Goal: Task Accomplishment & Management: Use online tool/utility

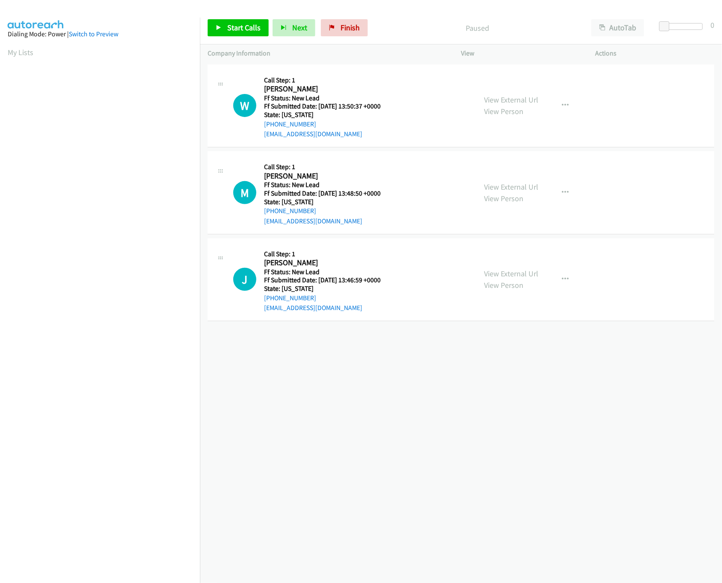
drag, startPoint x: 372, startPoint y: 386, endPoint x: 367, endPoint y: 382, distance: 6.4
click at [372, 386] on div "+1 415-964-1034 Call failed - Please reload the list and try again The Callbar …" at bounding box center [461, 322] width 522 height 521
click at [509, 188] on link "View External Url" at bounding box center [511, 187] width 54 height 10
click at [522, 104] on link "View External Url" at bounding box center [511, 100] width 54 height 10
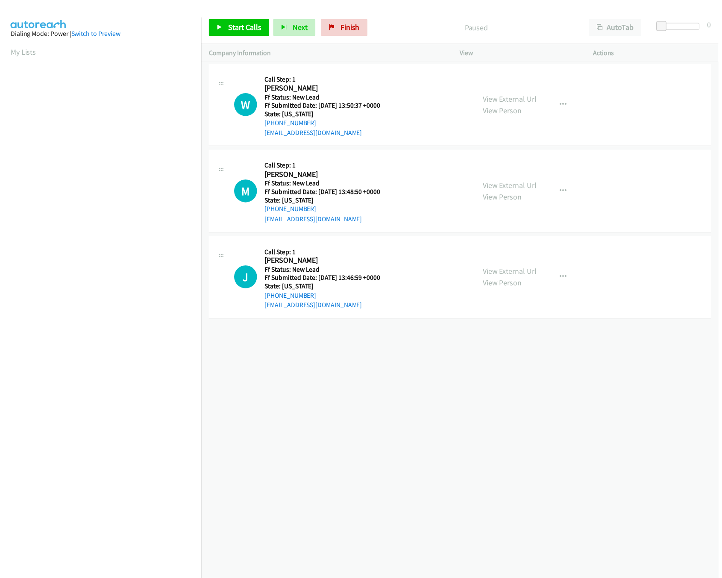
scroll to position [0, 3]
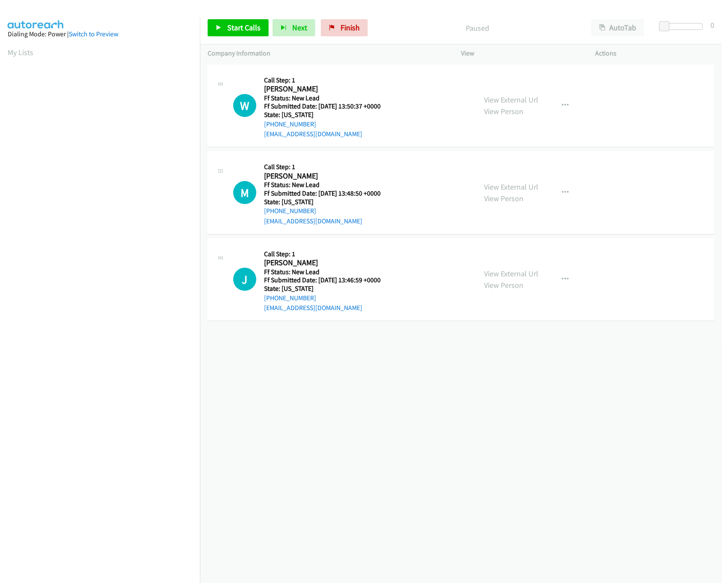
click at [411, 385] on div "+1 415-964-1034 Call failed - Please reload the list and try again The Callbar …" at bounding box center [461, 322] width 522 height 521
click at [505, 274] on link "View External Url" at bounding box center [511, 274] width 54 height 10
click at [495, 272] on link "View External Url" at bounding box center [511, 274] width 54 height 10
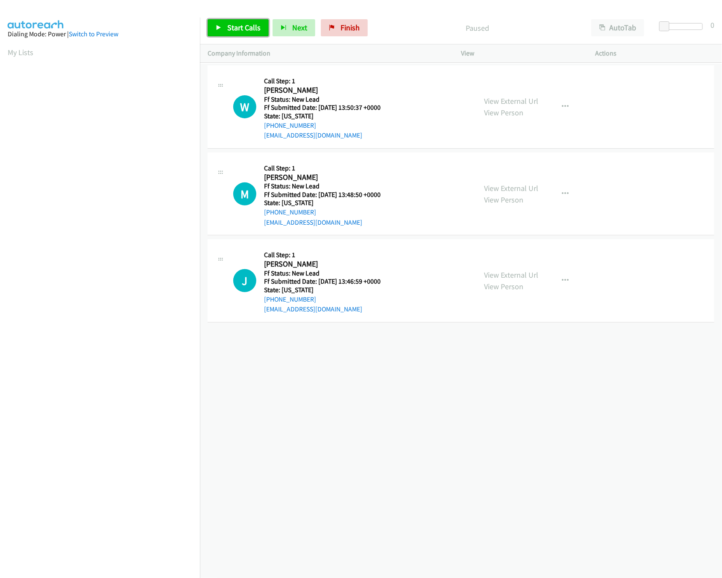
click at [232, 28] on span "Start Calls" at bounding box center [243, 28] width 33 height 10
drag, startPoint x: 665, startPoint y: 21, endPoint x: 672, endPoint y: 22, distance: 7.8
click at [672, 22] on span at bounding box center [672, 26] width 10 height 10
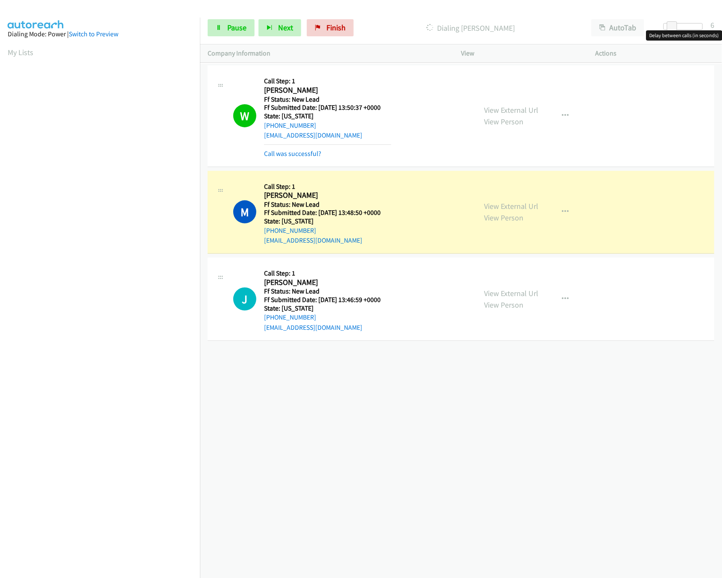
click at [693, 27] on div at bounding box center [683, 26] width 39 height 7
drag, startPoint x: 689, startPoint y: 27, endPoint x: 713, endPoint y: 30, distance: 24.1
click at [713, 30] on body "Start Calls Pause Next Finish Dialing Maria Worley AutoTab AutoTab 30 Company I…" at bounding box center [361, 20] width 722 height 41
click at [234, 38] on div "Start Calls Pause Next Finish Dialing Maria Worley AutoTab AutoTab 30" at bounding box center [461, 28] width 522 height 33
click at [233, 33] on link "Pause" at bounding box center [231, 27] width 47 height 17
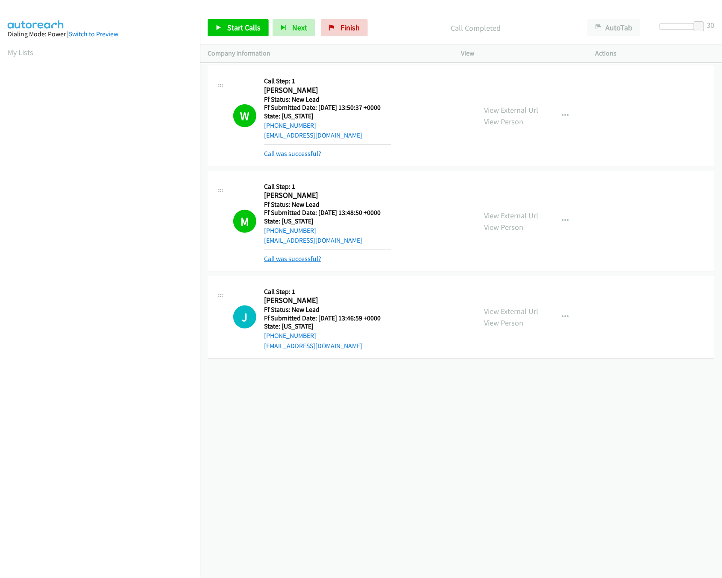
click at [301, 260] on link "Call was successful?" at bounding box center [292, 259] width 57 height 8
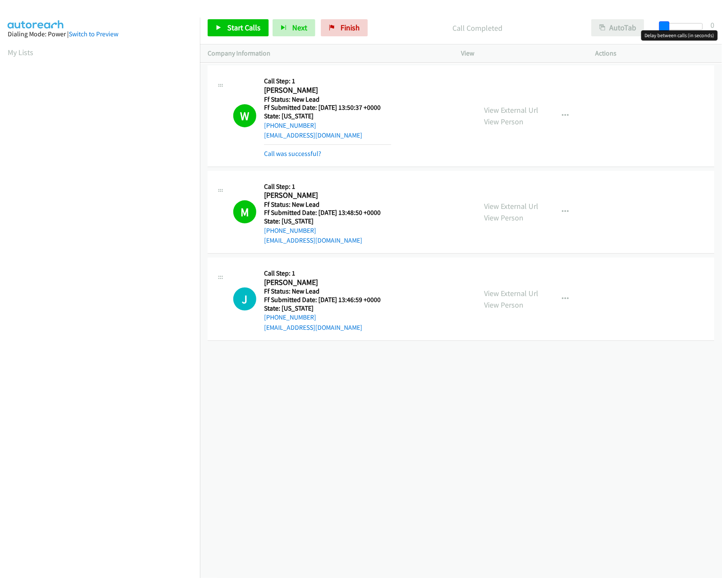
drag, startPoint x: 703, startPoint y: 26, endPoint x: 600, endPoint y: 31, distance: 102.7
click at [601, 29] on div "Start Calls Pause Next Finish Call Completed AutoTab AutoTab 0" at bounding box center [461, 28] width 522 height 33
click at [245, 28] on span "Start Calls" at bounding box center [243, 28] width 33 height 10
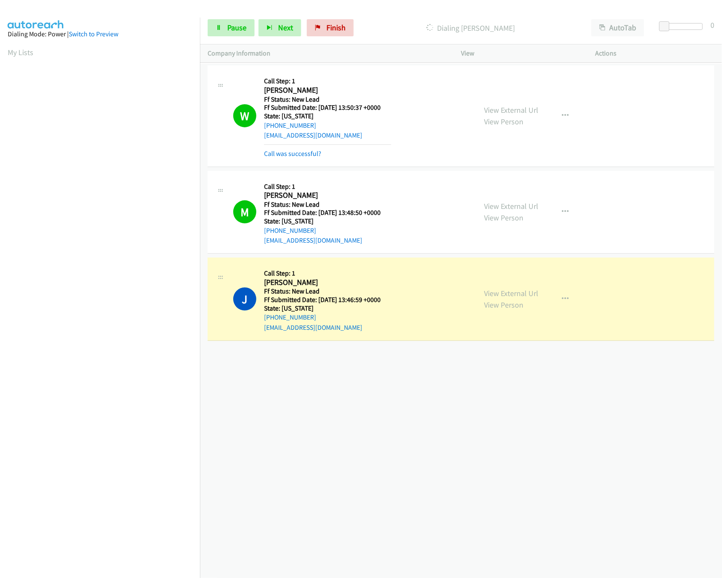
click at [300, 374] on div "+1 415-964-1034 Call failed - Please reload the list and try again The Callbar …" at bounding box center [461, 321] width 522 height 515
click at [531, 421] on div "+1 415-964-1034 Call failed - Please reload the list and try again The Callbar …" at bounding box center [461, 321] width 522 height 515
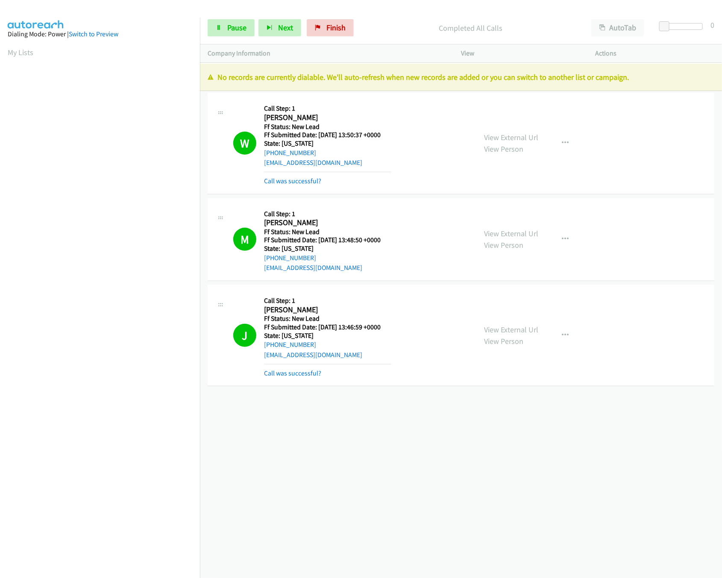
click at [369, 445] on div "+1 415-964-1034 Call failed - Please reload the list and try again The Callbar …" at bounding box center [461, 321] width 522 height 515
drag, startPoint x: 406, startPoint y: 447, endPoint x: 415, endPoint y: 387, distance: 60.1
click at [408, 440] on div "+1 415-964-1034 Call failed - Please reload the list and try again The Callbar …" at bounding box center [461, 321] width 522 height 515
click at [335, 26] on span "Finish" at bounding box center [336, 28] width 19 height 10
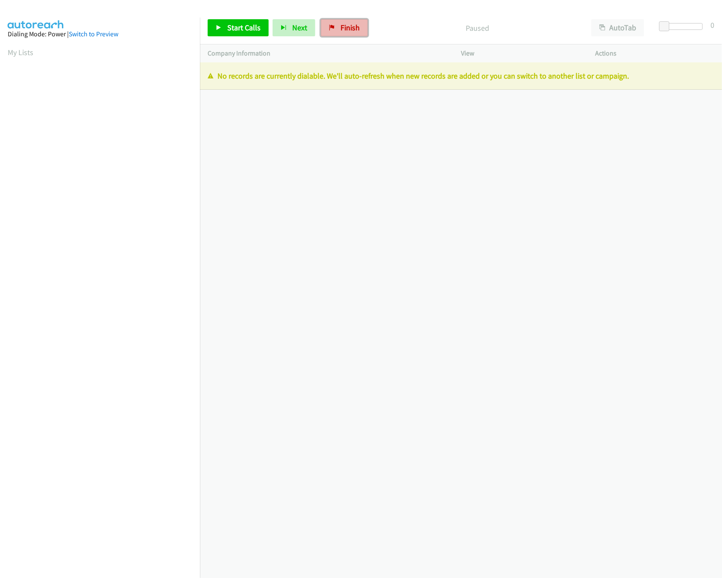
click at [340, 32] on link "Finish" at bounding box center [344, 27] width 47 height 17
click at [350, 27] on span "Finish" at bounding box center [350, 28] width 19 height 10
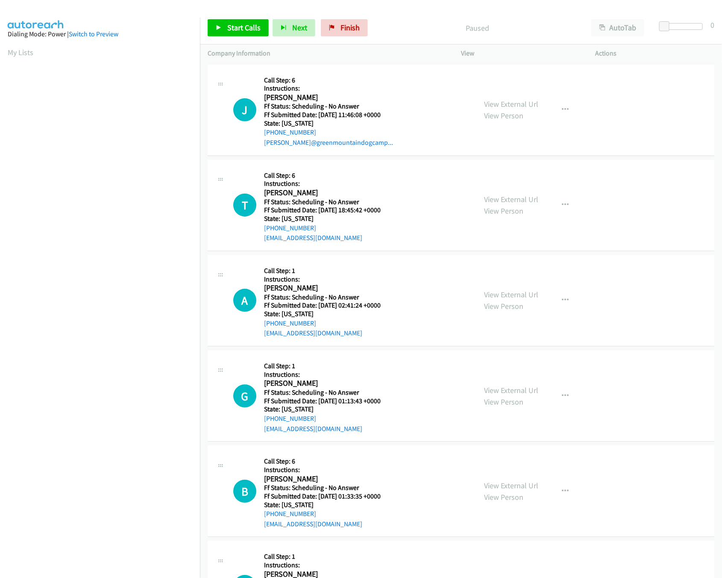
scroll to position [0, 3]
click at [222, 30] on link "Start Calls" at bounding box center [238, 27] width 61 height 17
click at [493, 104] on link "View External Url" at bounding box center [511, 104] width 54 height 10
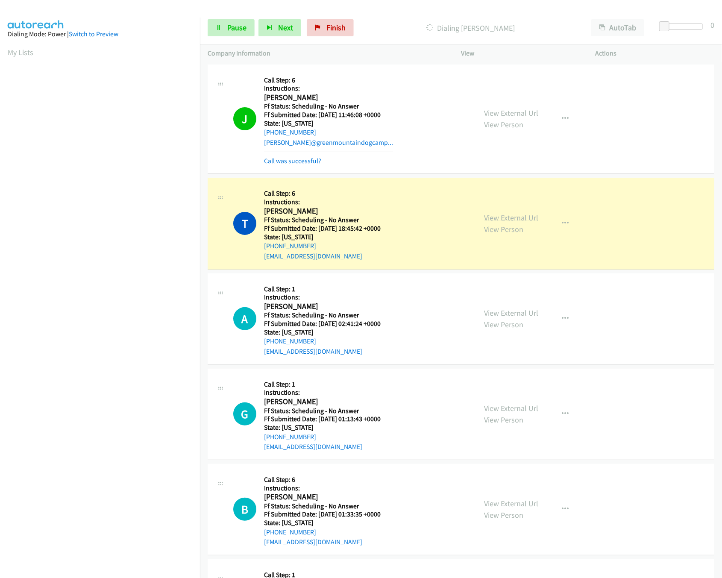
click at [497, 217] on link "View External Url" at bounding box center [511, 218] width 54 height 10
click at [495, 310] on link "View External Url" at bounding box center [511, 313] width 54 height 10
click at [502, 313] on link "View External Url" at bounding box center [511, 313] width 54 height 10
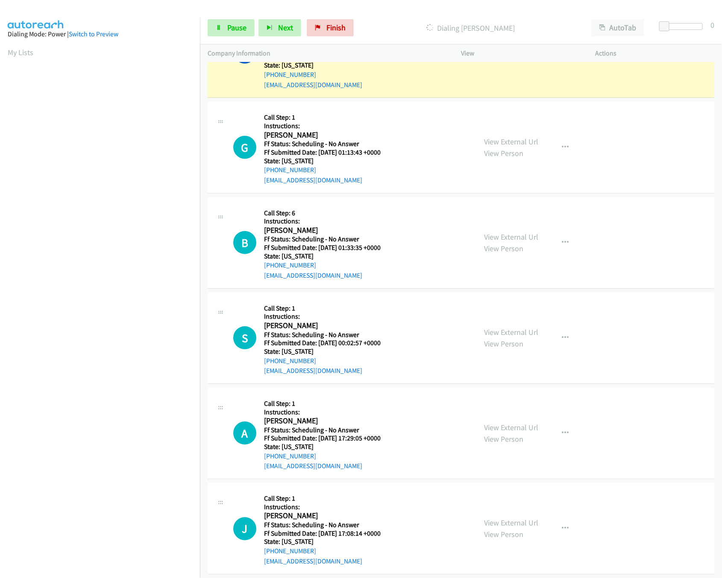
scroll to position [256, 0]
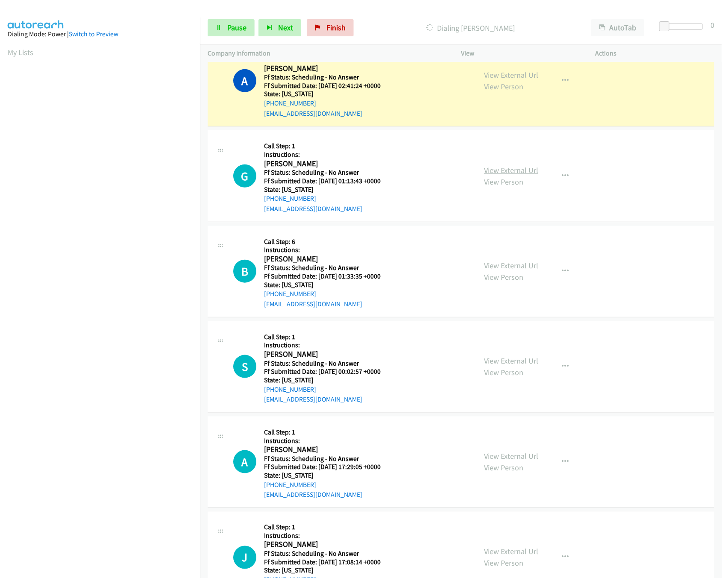
click at [504, 171] on link "View External Url" at bounding box center [511, 170] width 54 height 10
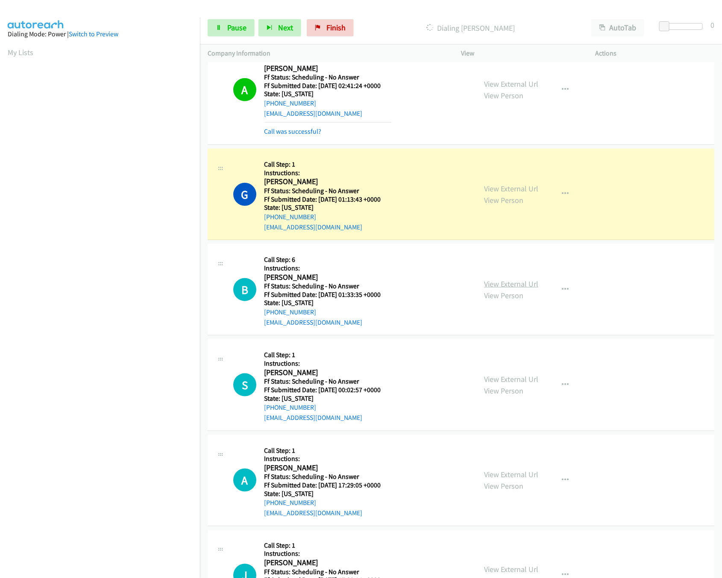
click at [524, 281] on link "View External Url" at bounding box center [511, 284] width 54 height 10
click at [498, 380] on link "View External Url" at bounding box center [511, 379] width 54 height 10
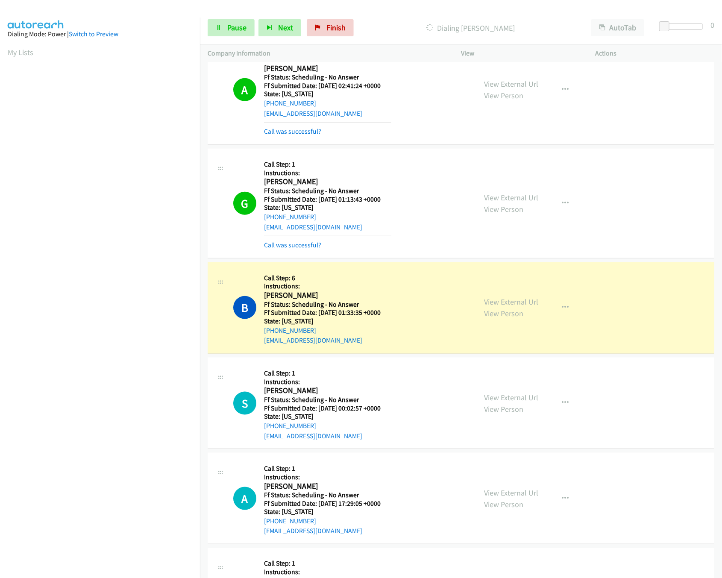
scroll to position [427, 0]
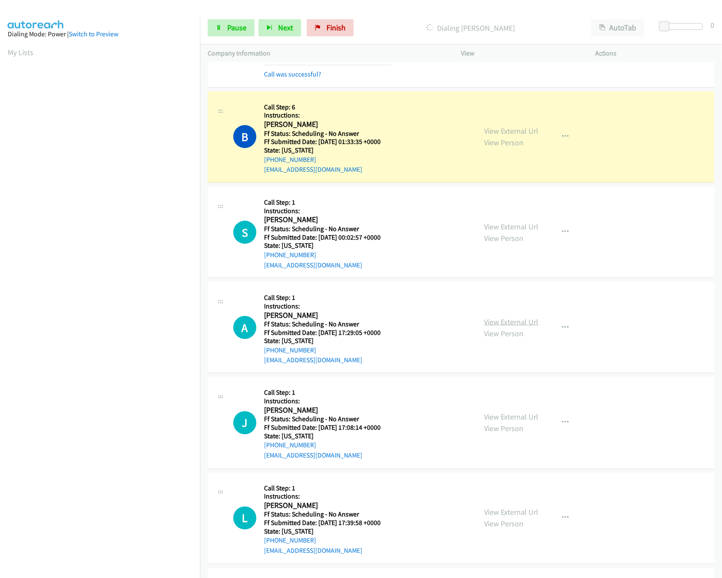
click at [524, 322] on link "View External Url" at bounding box center [511, 322] width 54 height 10
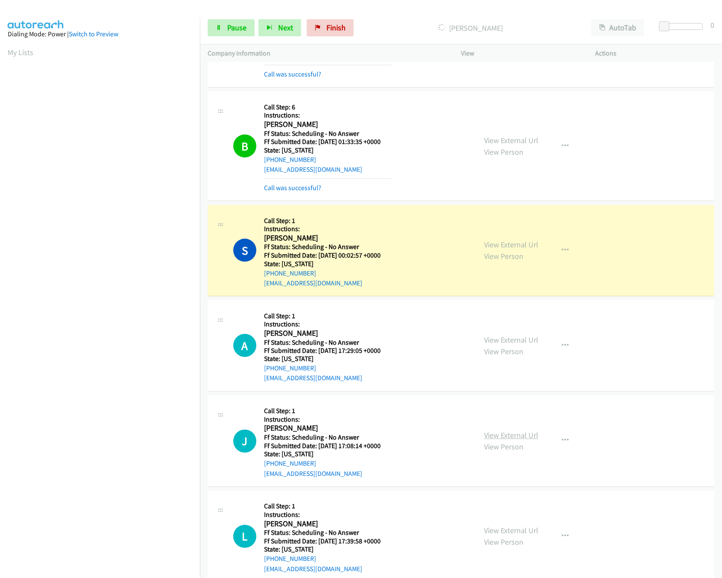
click at [513, 435] on link "View External Url" at bounding box center [511, 436] width 54 height 10
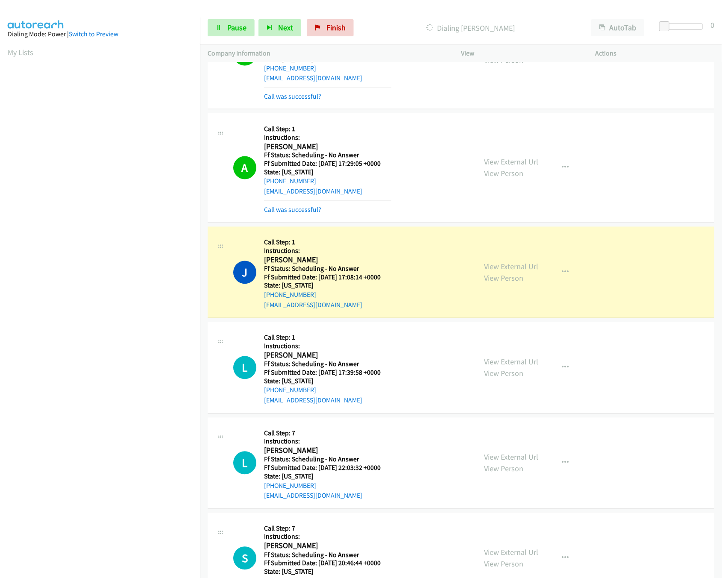
scroll to position [684, 0]
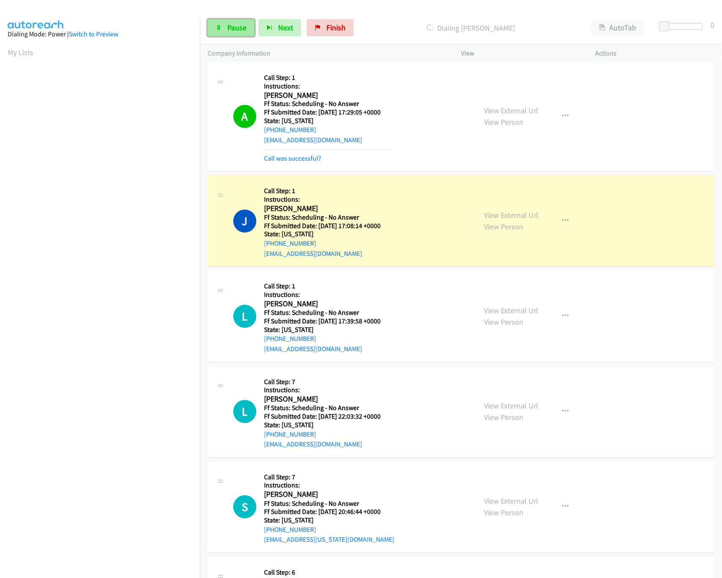
click at [232, 31] on span "Pause" at bounding box center [236, 28] width 19 height 10
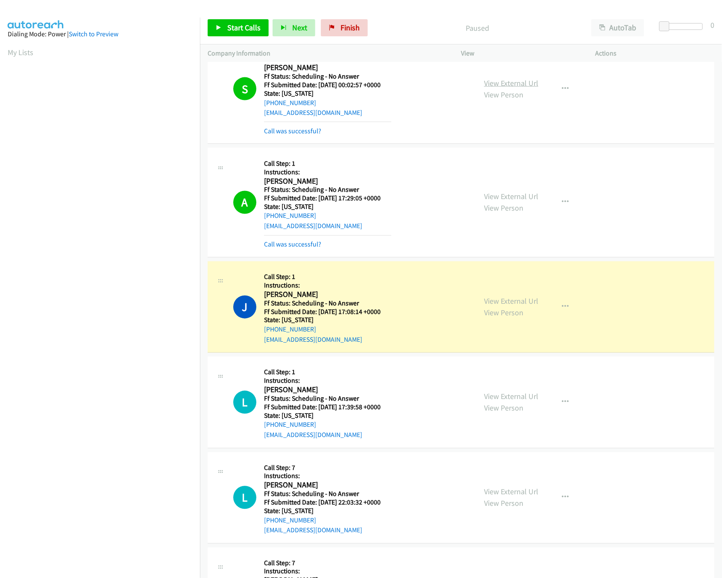
click at [495, 87] on link "View External Url" at bounding box center [511, 83] width 54 height 10
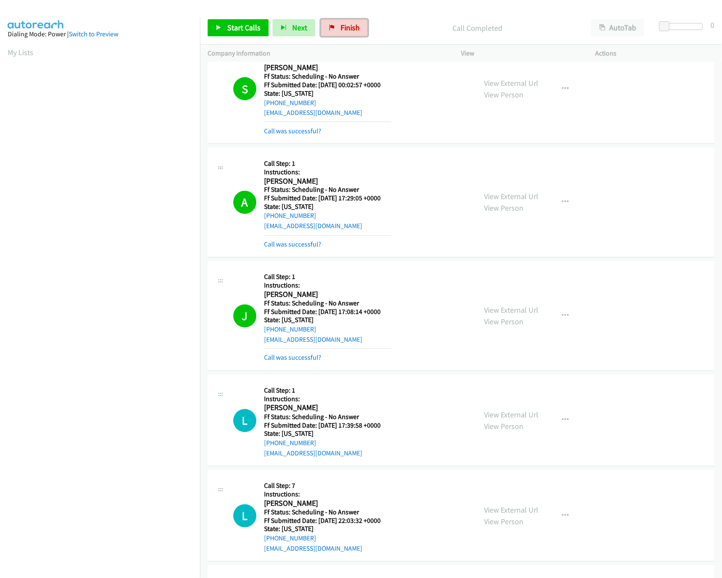
click at [345, 27] on span "Finish" at bounding box center [350, 28] width 19 height 10
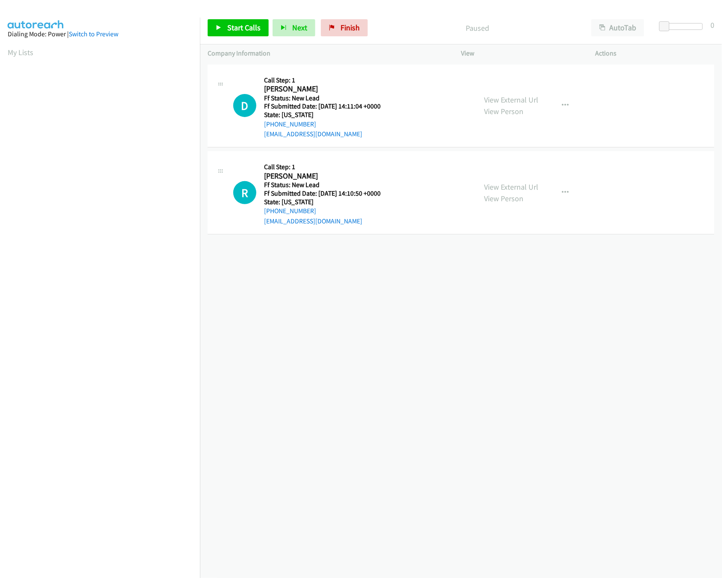
drag, startPoint x: 524, startPoint y: 187, endPoint x: 527, endPoint y: 166, distance: 21.6
click at [524, 187] on link "View External Url" at bounding box center [511, 187] width 54 height 10
click at [524, 95] on link "View External Url" at bounding box center [511, 100] width 54 height 10
click at [258, 28] on span "Start Calls" at bounding box center [243, 28] width 33 height 10
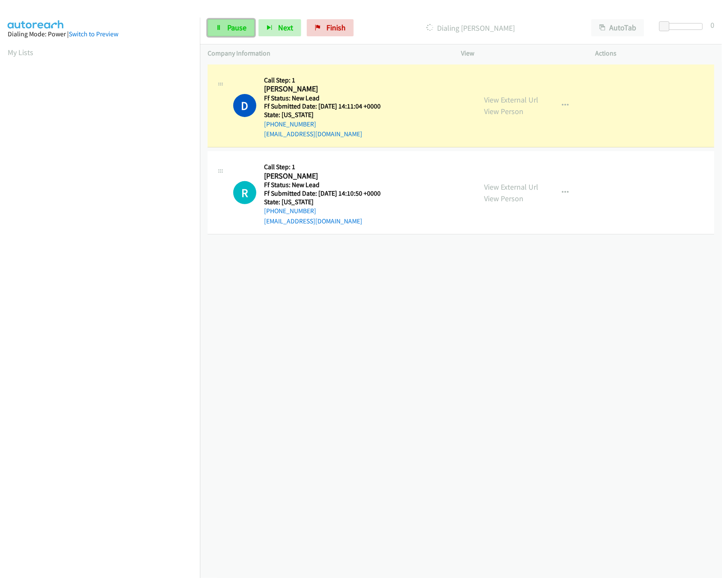
click at [221, 33] on link "Pause" at bounding box center [231, 27] width 47 height 17
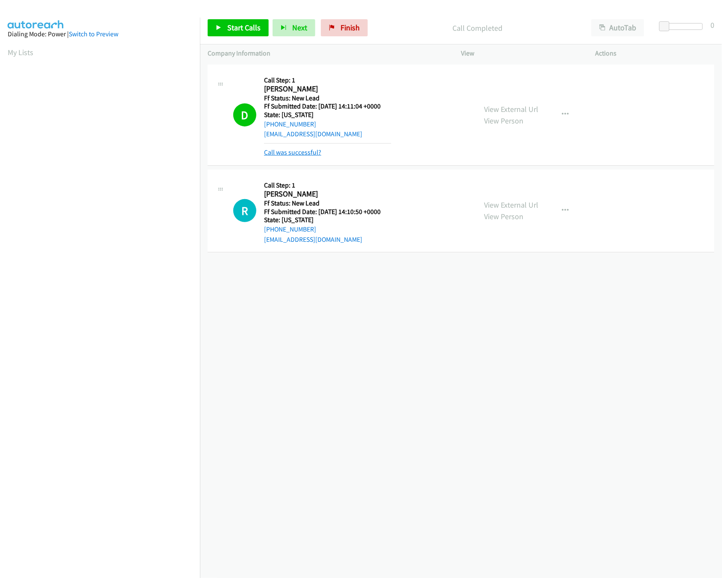
click at [290, 149] on link "Call was successful?" at bounding box center [292, 152] width 57 height 8
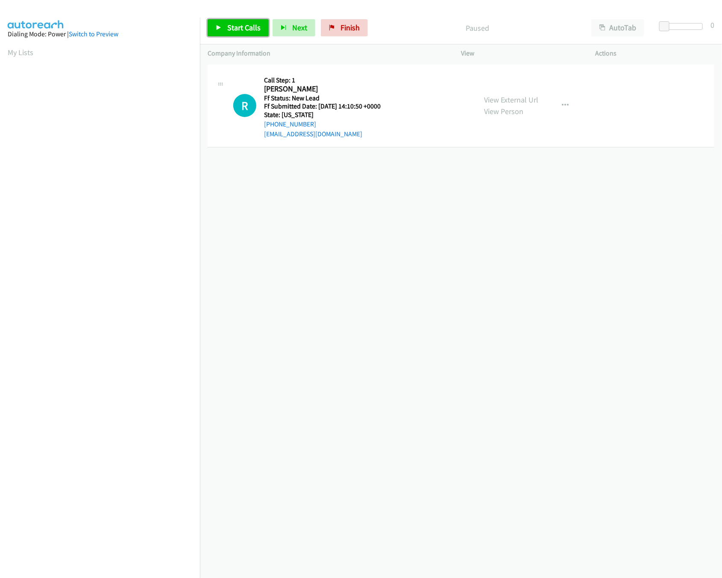
click at [235, 32] on link "Start Calls" at bounding box center [238, 27] width 61 height 17
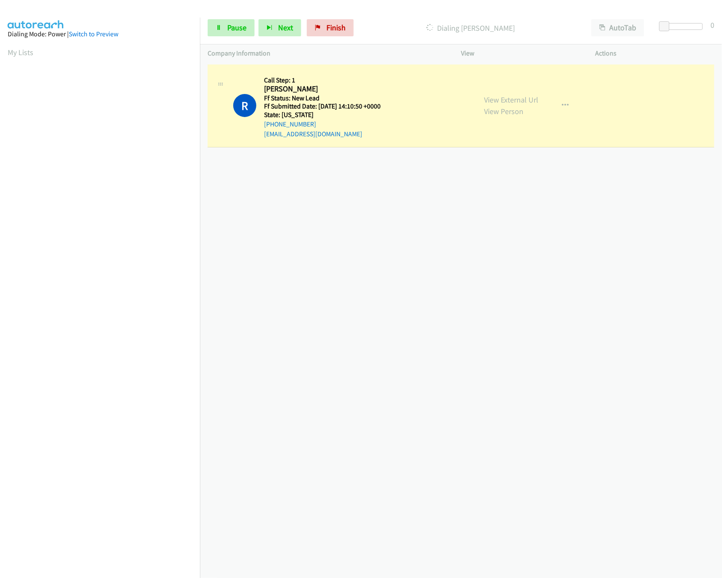
click at [363, 242] on div "[PHONE_NUMBER] Call failed - Please reload the list and try again The Callbar F…" at bounding box center [461, 320] width 522 height 516
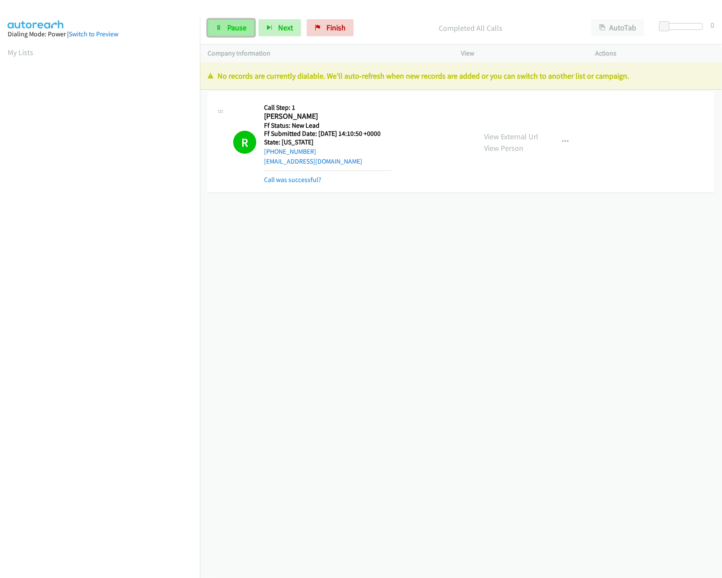
click at [215, 22] on link "Pause" at bounding box center [231, 27] width 47 height 17
click at [367, 31] on div "Start Calls Pause Next Finish" at bounding box center [290, 27] width 164 height 17
click at [363, 30] on link "Finish" at bounding box center [344, 27] width 47 height 17
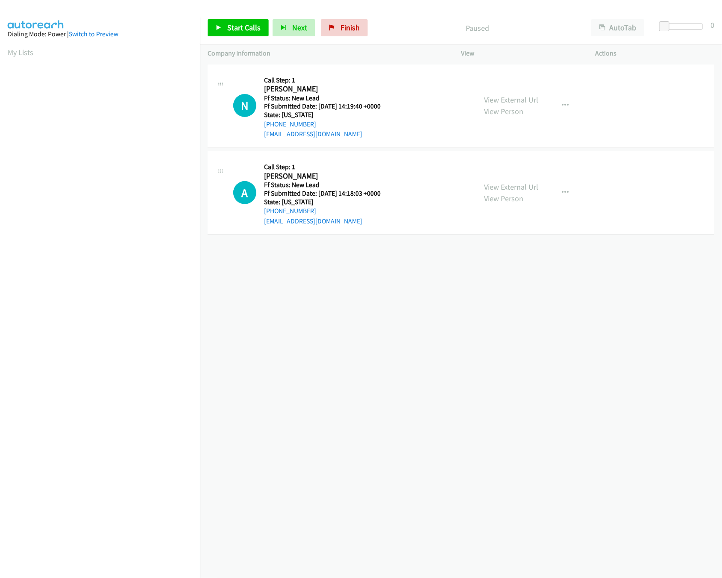
click at [504, 181] on div "View External Url View Person" at bounding box center [511, 192] width 54 height 23
click at [509, 188] on link "View External Url" at bounding box center [511, 187] width 54 height 10
click at [518, 100] on link "View External Url" at bounding box center [511, 100] width 54 height 10
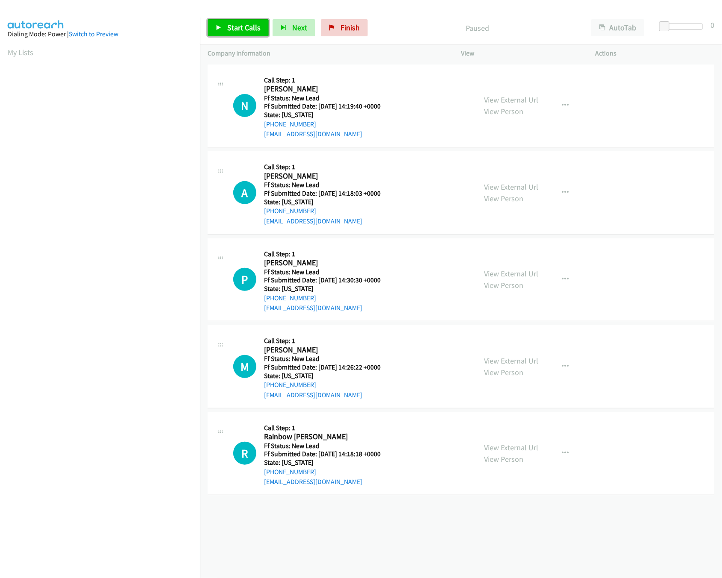
click at [229, 29] on span "Start Calls" at bounding box center [243, 28] width 33 height 10
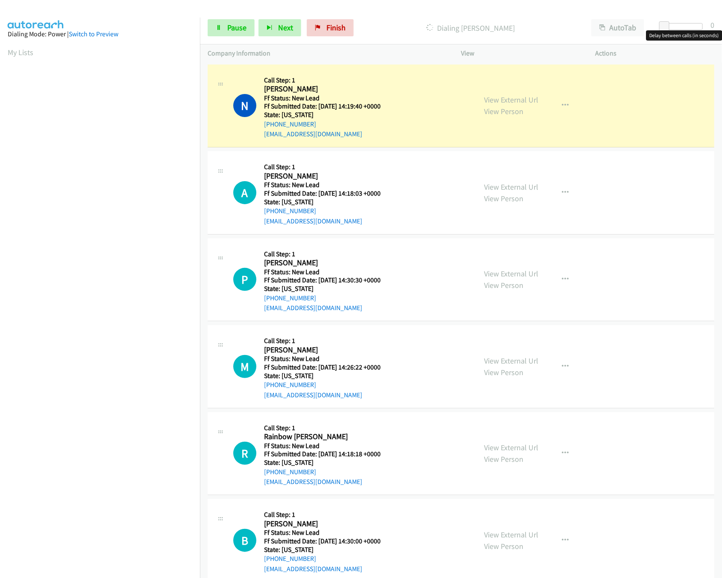
click at [682, 26] on div at bounding box center [683, 26] width 39 height 7
drag, startPoint x: 676, startPoint y: 26, endPoint x: 671, endPoint y: 26, distance: 5.6
click at [671, 26] on span at bounding box center [676, 26] width 10 height 10
click at [502, 276] on link "View External Url" at bounding box center [511, 274] width 54 height 10
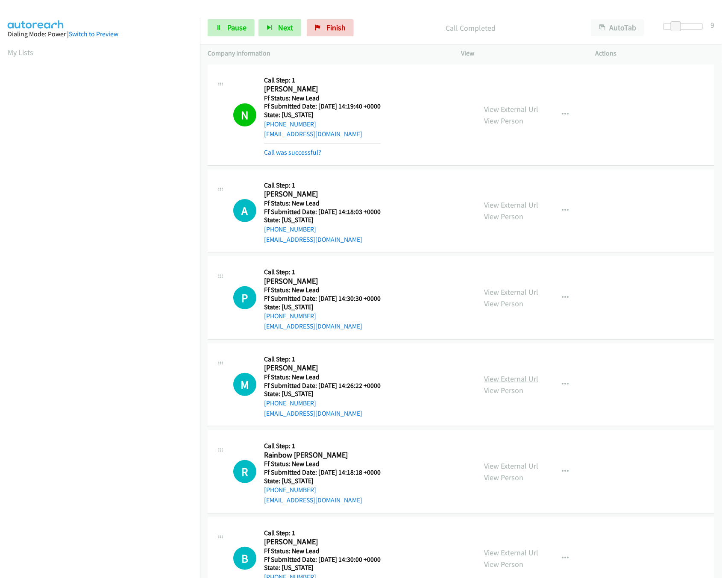
click at [511, 381] on link "View External Url" at bounding box center [511, 379] width 54 height 10
click at [217, 22] on link "Pause" at bounding box center [231, 27] width 47 height 17
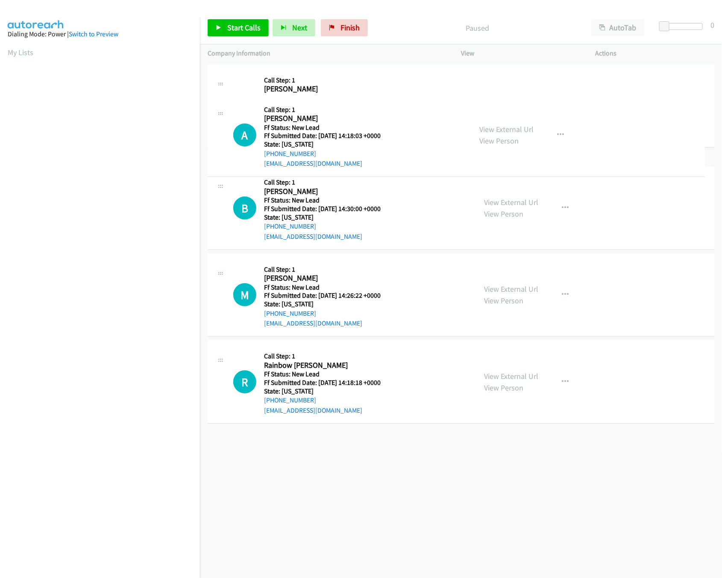
drag, startPoint x: 407, startPoint y: 454, endPoint x: 382, endPoint y: 76, distance: 379.4
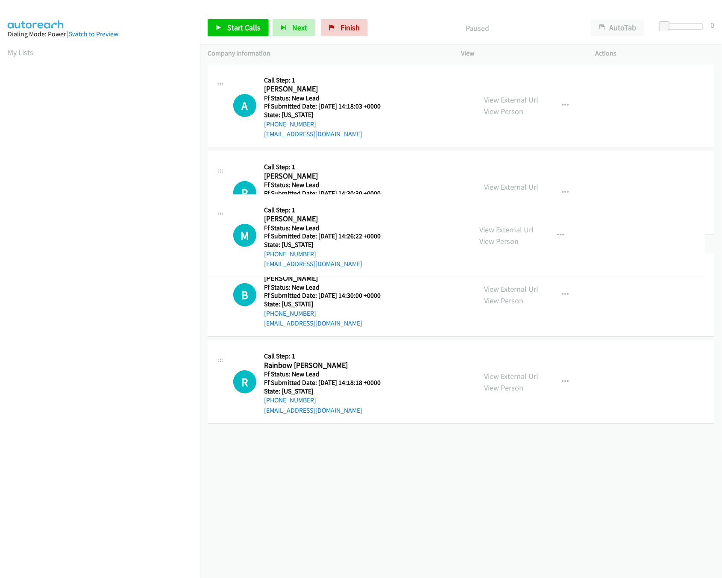
drag, startPoint x: 375, startPoint y: 362, endPoint x: 398, endPoint y: 231, distance: 132.8
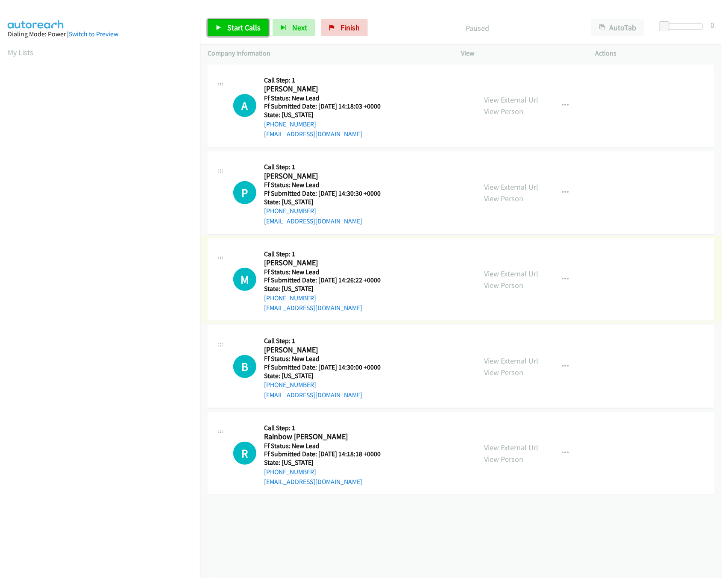
click at [229, 32] on span "Start Calls" at bounding box center [243, 28] width 33 height 10
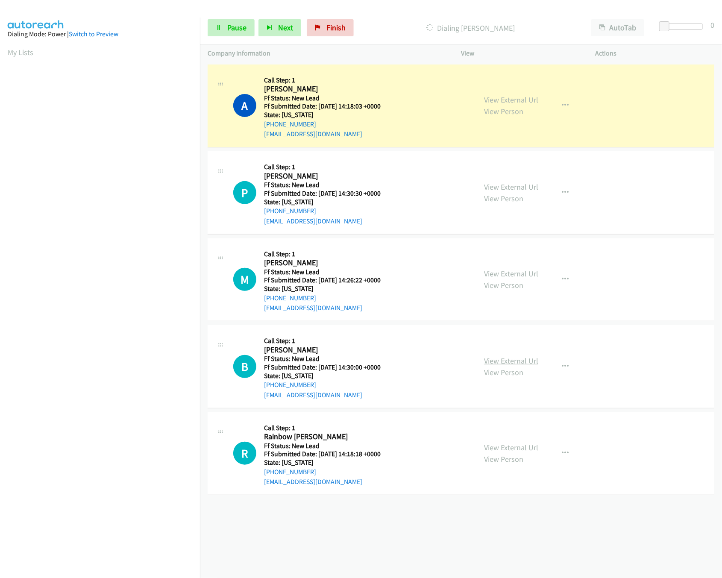
drag, startPoint x: 514, startPoint y: 357, endPoint x: 508, endPoint y: 359, distance: 6.4
click at [507, 356] on link "View External Url" at bounding box center [511, 361] width 54 height 10
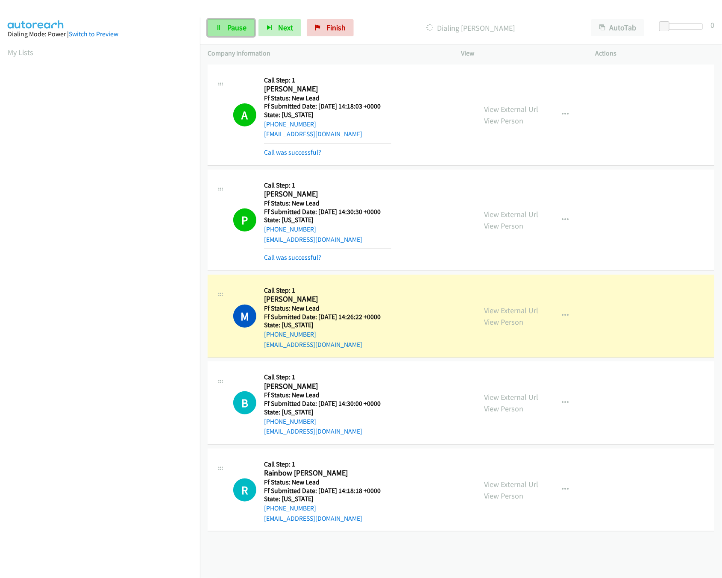
click at [230, 21] on link "Pause" at bounding box center [231, 27] width 47 height 17
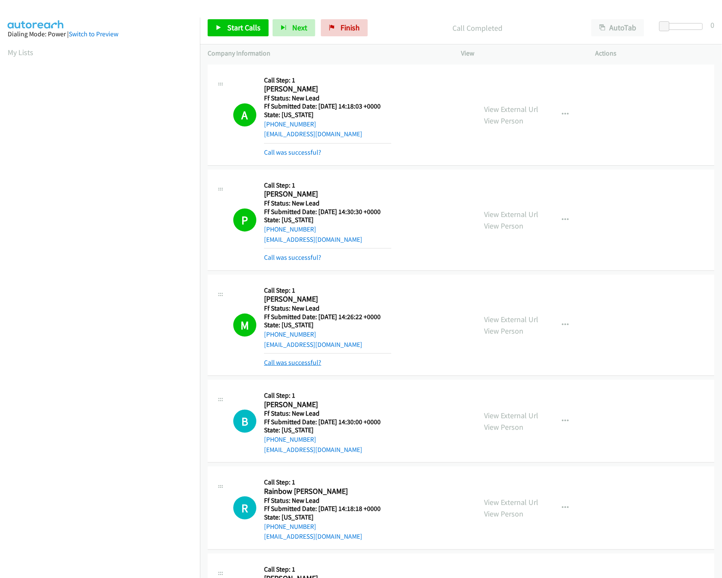
click at [279, 367] on link "Call was successful?" at bounding box center [292, 363] width 57 height 8
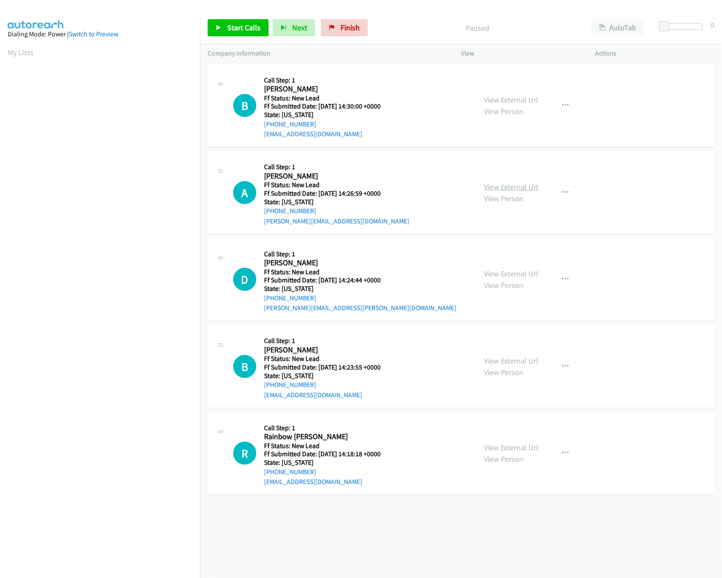
click at [504, 185] on link "View External Url" at bounding box center [511, 187] width 54 height 10
click at [231, 20] on link "Start Calls" at bounding box center [238, 27] width 61 height 17
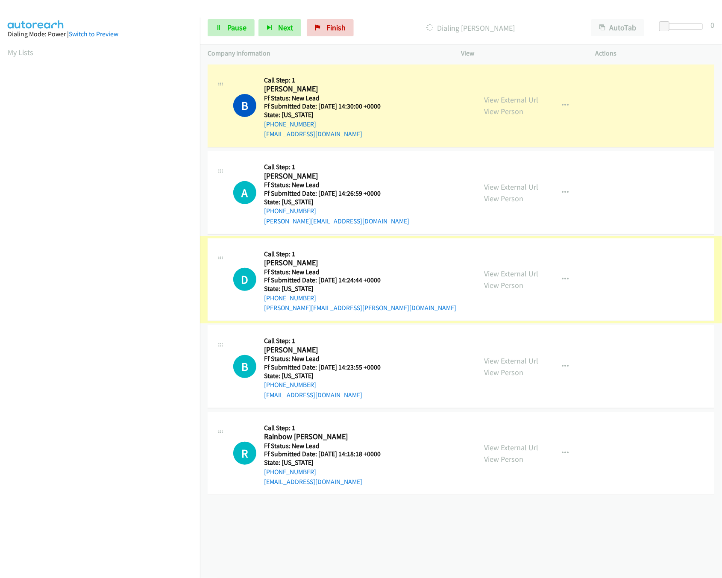
click at [520, 276] on link "View External Url" at bounding box center [511, 274] width 54 height 10
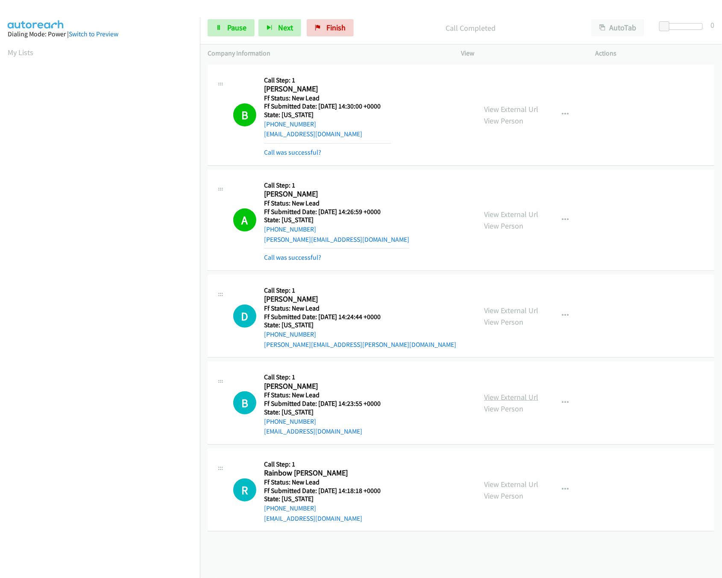
click at [522, 397] on link "View External Url" at bounding box center [511, 397] width 54 height 10
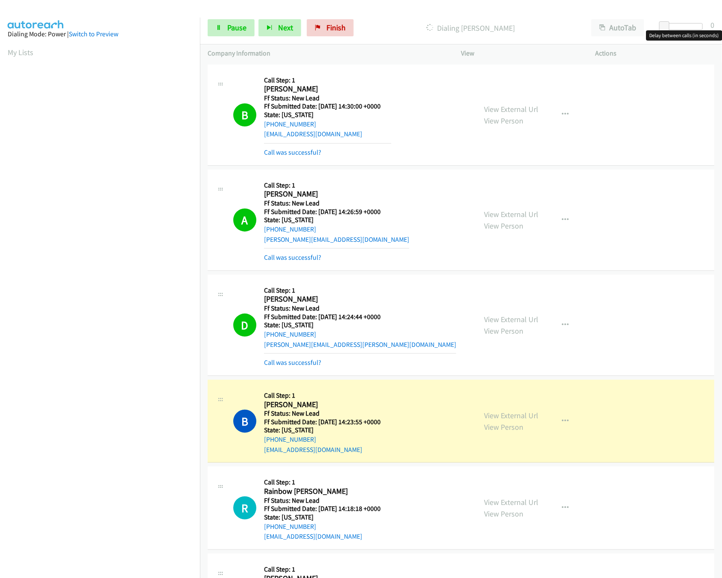
click at [681, 27] on div at bounding box center [683, 26] width 39 height 7
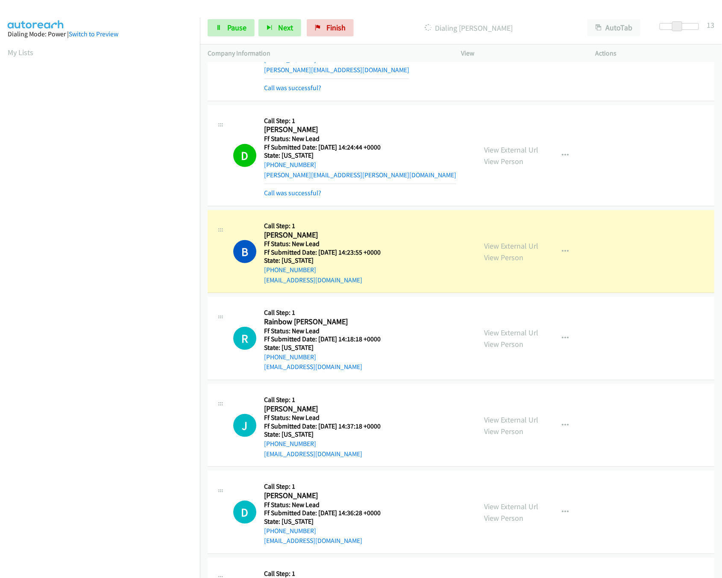
scroll to position [250, 0]
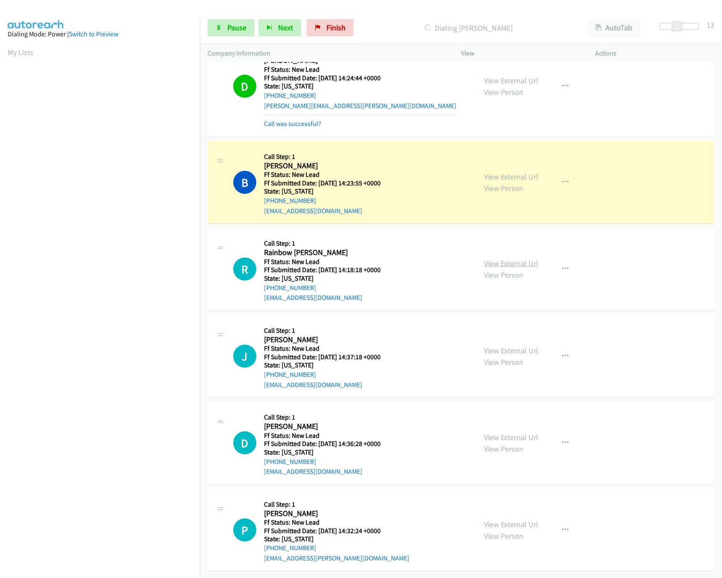
click at [495, 259] on link "View External Url" at bounding box center [511, 264] width 54 height 10
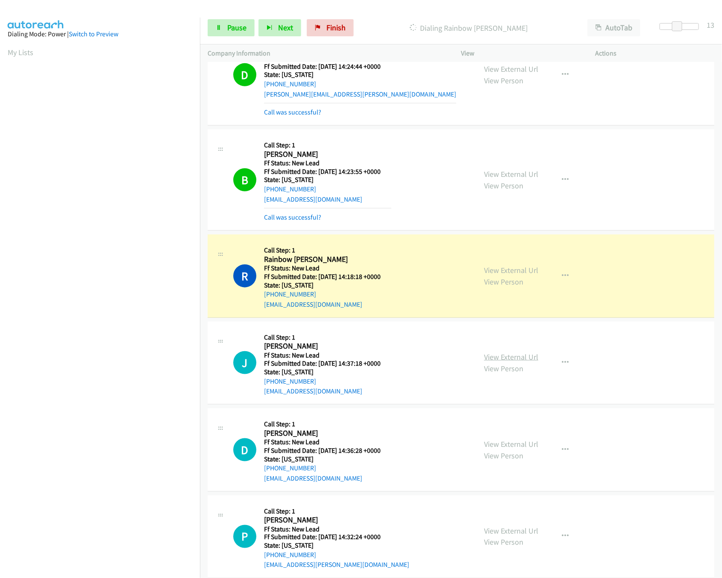
click at [495, 355] on link "View External Url" at bounding box center [511, 357] width 54 height 10
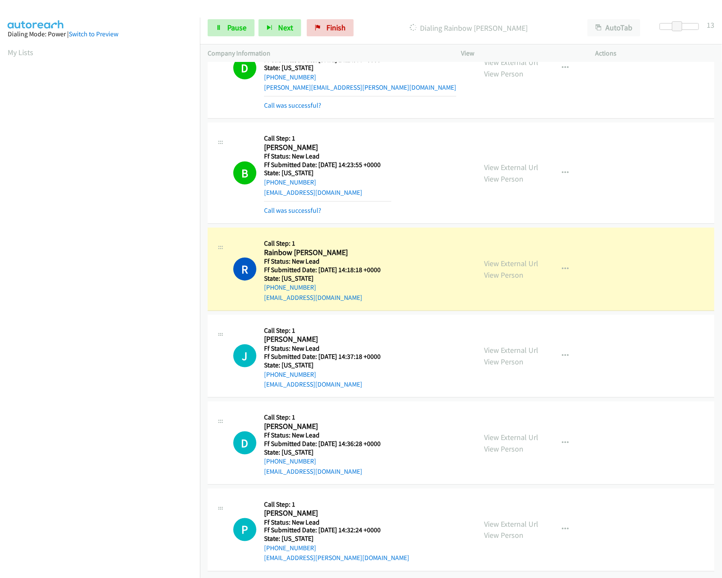
scroll to position [269, 0]
drag, startPoint x: 503, startPoint y: 421, endPoint x: 502, endPoint y: 431, distance: 9.9
click at [503, 432] on div "View External Url View Person" at bounding box center [511, 443] width 54 height 23
click at [502, 432] on link "View External Url" at bounding box center [511, 437] width 54 height 10
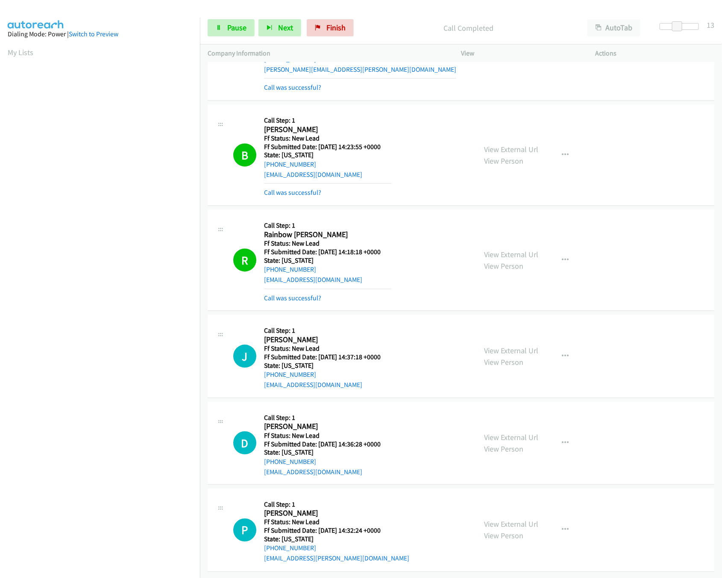
scroll to position [287, 0]
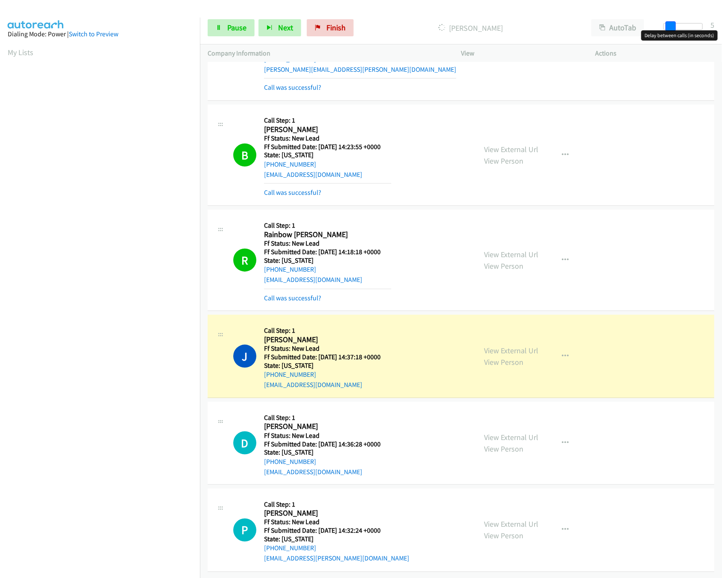
click at [667, 28] on div at bounding box center [683, 26] width 39 height 7
click at [668, 26] on span at bounding box center [670, 26] width 10 height 10
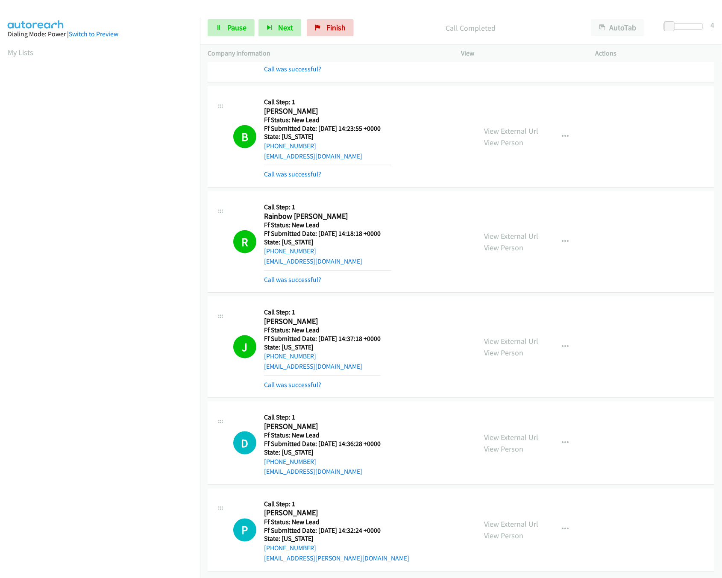
scroll to position [306, 0]
click at [490, 520] on link "View External Url" at bounding box center [511, 525] width 54 height 10
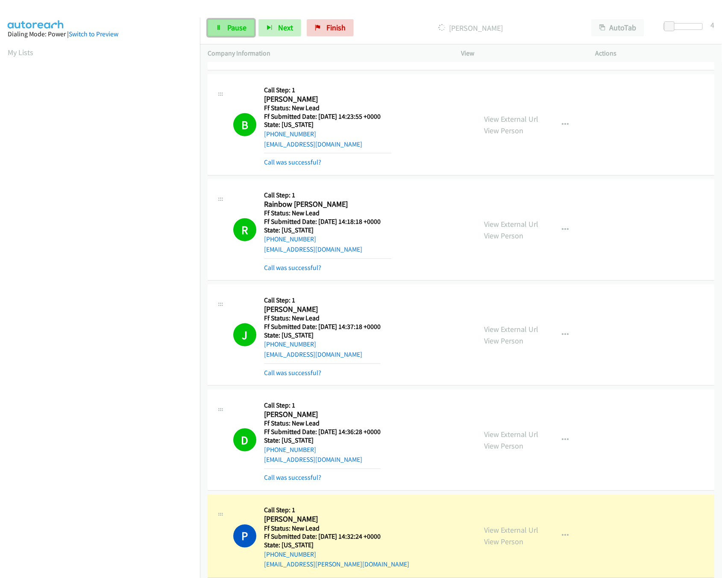
click at [224, 22] on link "Pause" at bounding box center [231, 27] width 47 height 17
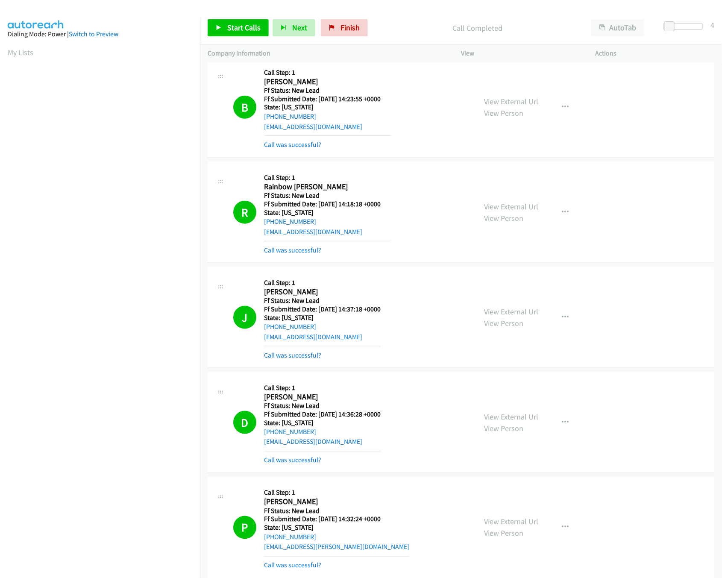
scroll to position [371, 0]
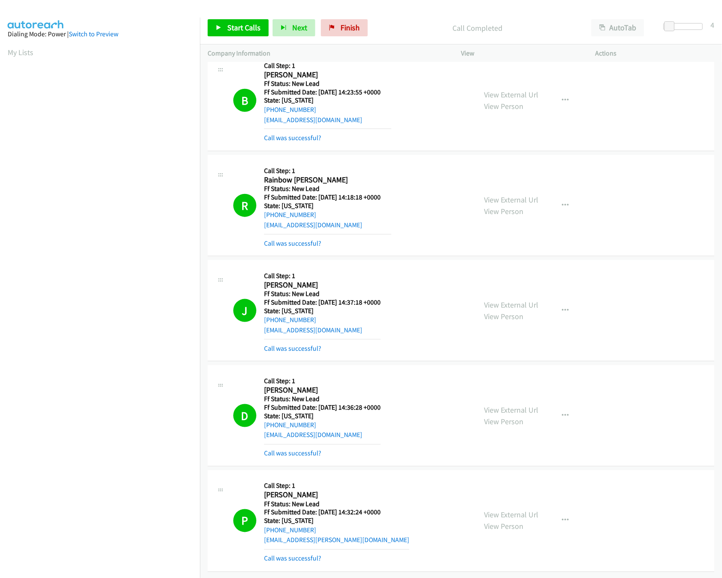
click at [272, 449] on div "Call was successful?" at bounding box center [322, 454] width 117 height 10
click at [278, 450] on link "Call was successful?" at bounding box center [292, 454] width 57 height 8
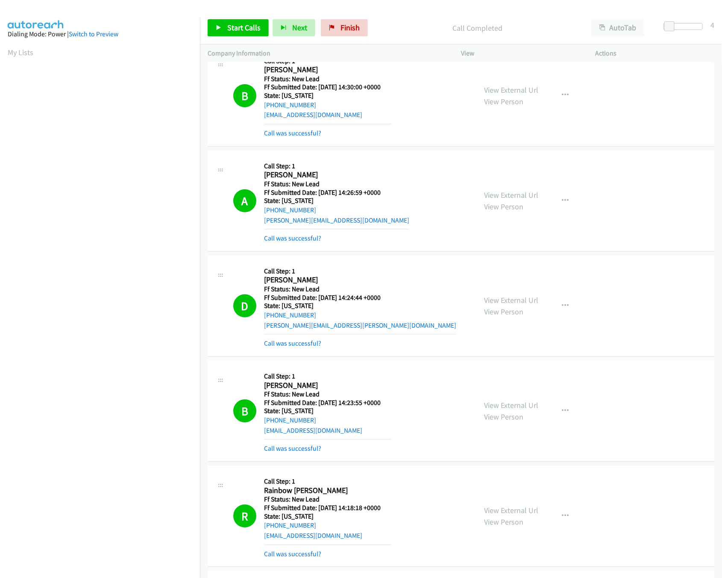
scroll to position [0, 0]
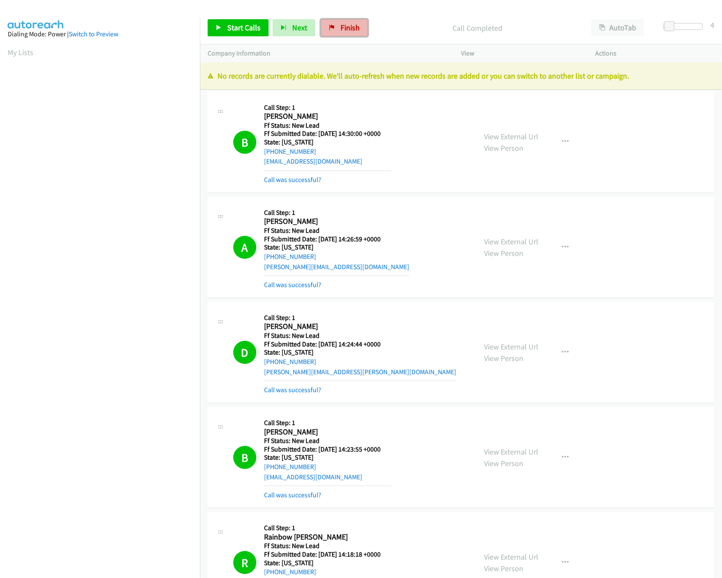
click at [344, 26] on span "Finish" at bounding box center [350, 28] width 19 height 10
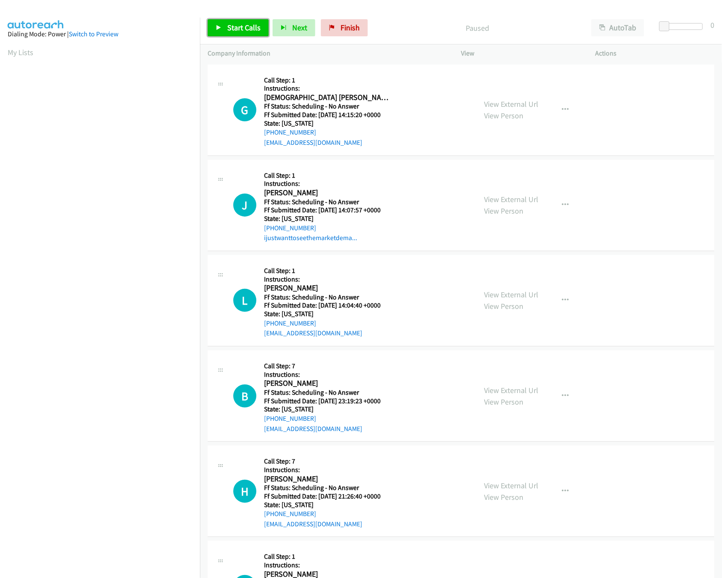
click at [255, 26] on span "Start Calls" at bounding box center [243, 28] width 33 height 10
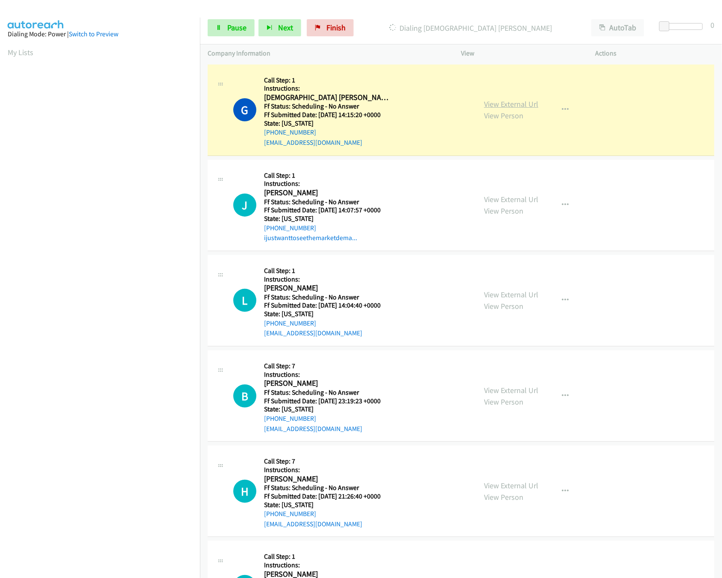
click at [499, 101] on link "View External Url" at bounding box center [511, 104] width 54 height 10
click at [506, 200] on link "View External Url" at bounding box center [511, 199] width 54 height 10
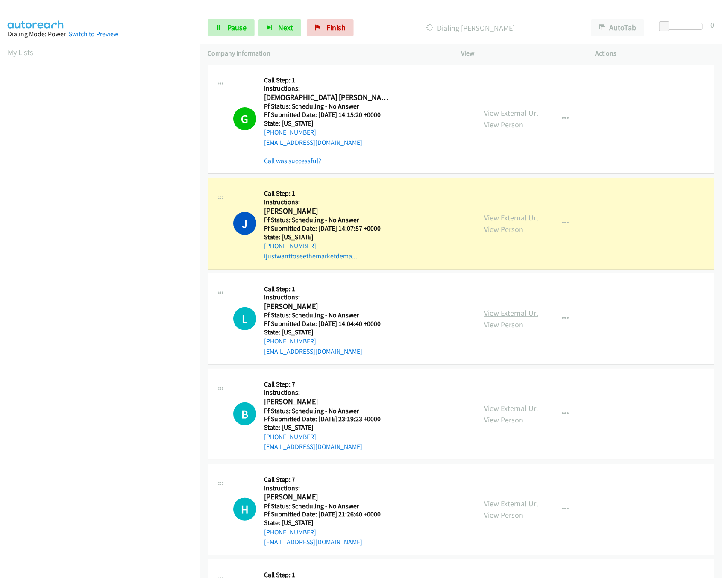
click at [520, 313] on link "View External Url" at bounding box center [511, 313] width 54 height 10
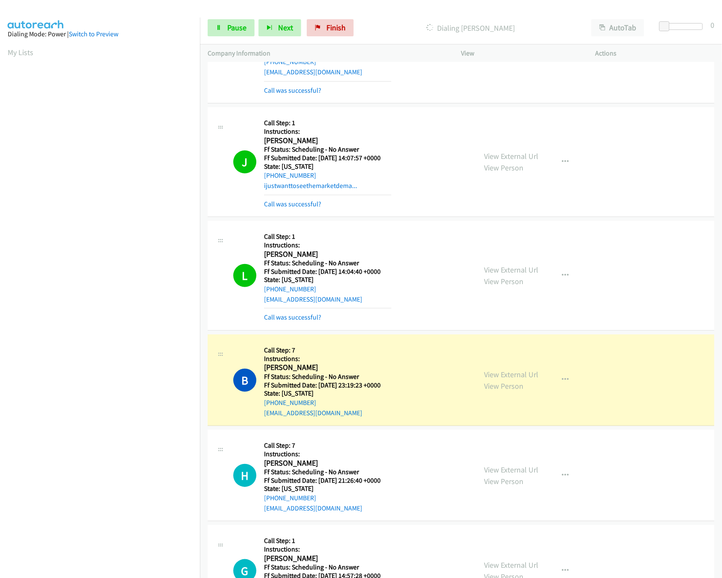
scroll to position [171, 0]
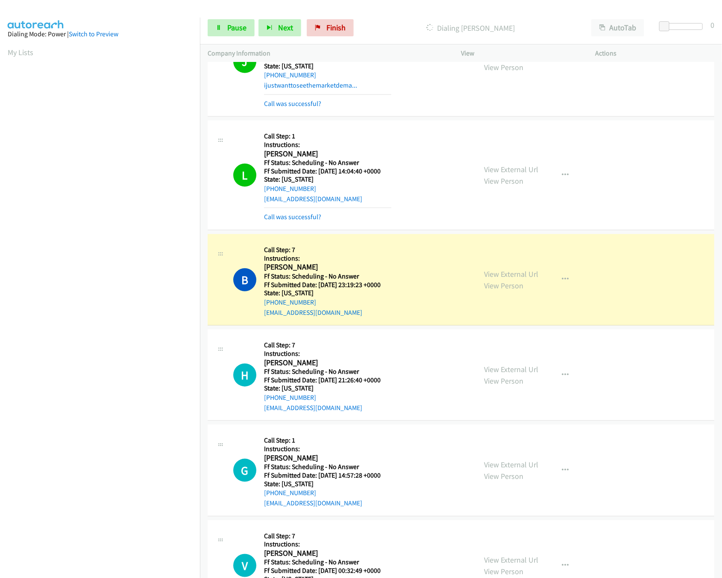
click at [513, 269] on div "View External Url View Person" at bounding box center [511, 279] width 54 height 23
drag, startPoint x: 513, startPoint y: 269, endPoint x: 513, endPoint y: 276, distance: 6.4
click at [513, 271] on div "View External Url View Person" at bounding box center [511, 279] width 54 height 23
click at [513, 276] on link "View External Url" at bounding box center [511, 274] width 54 height 10
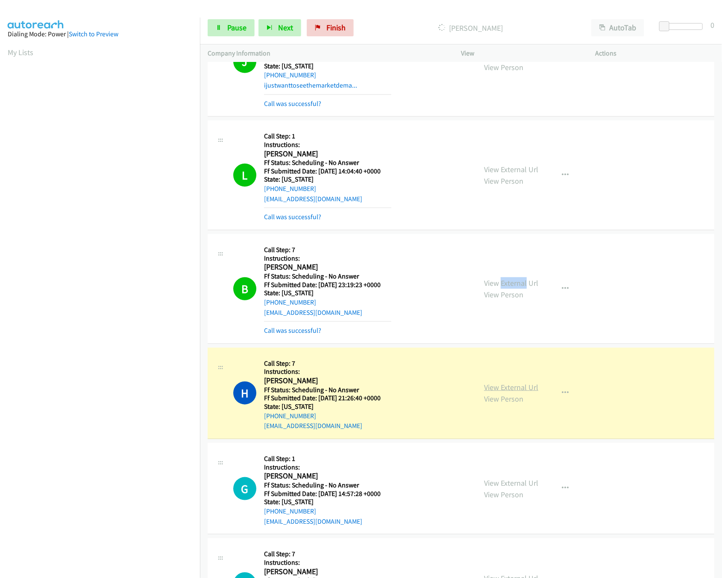
click at [501, 388] on link "View External Url" at bounding box center [511, 387] width 54 height 10
click at [221, 15] on div "Start Calls Pause Next Finish [PERSON_NAME] AutoTab AutoTab 0" at bounding box center [461, 28] width 522 height 33
click at [226, 31] on link "Pause" at bounding box center [231, 27] width 47 height 17
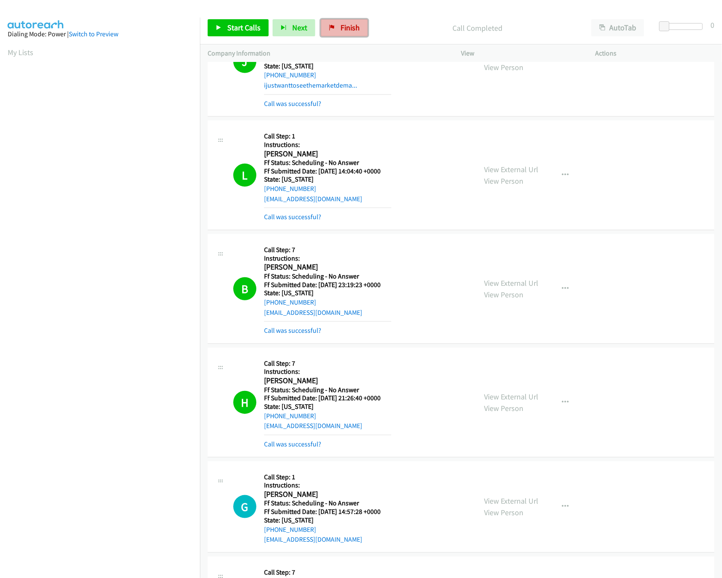
click at [350, 31] on span "Finish" at bounding box center [350, 28] width 19 height 10
